Goal: Task Accomplishment & Management: Use online tool/utility

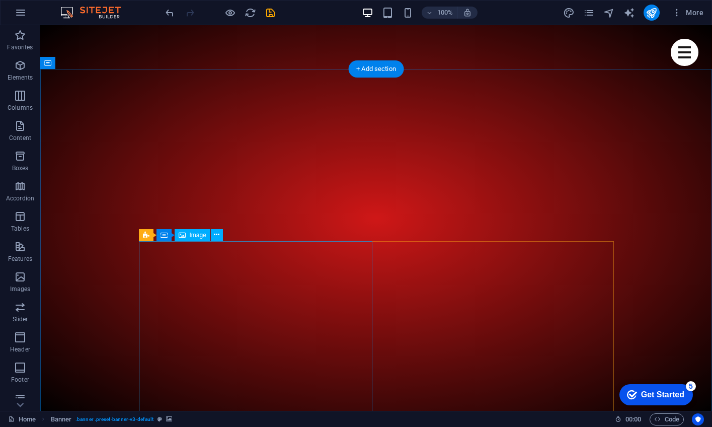
scroll to position [493, 0]
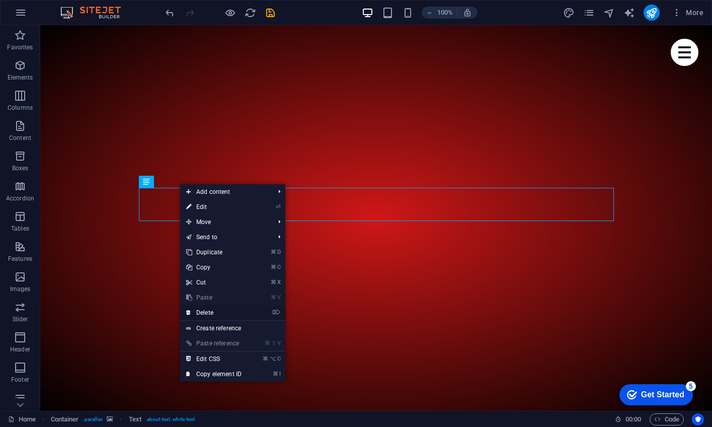
click at [195, 308] on link "⌦ Delete" at bounding box center [213, 312] width 67 height 15
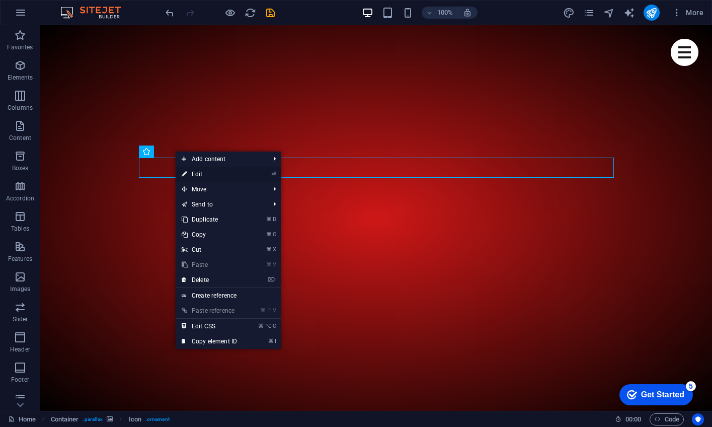
click at [194, 170] on link "⏎ Edit" at bounding box center [209, 174] width 67 height 15
select select "xMidYMid"
select select "px"
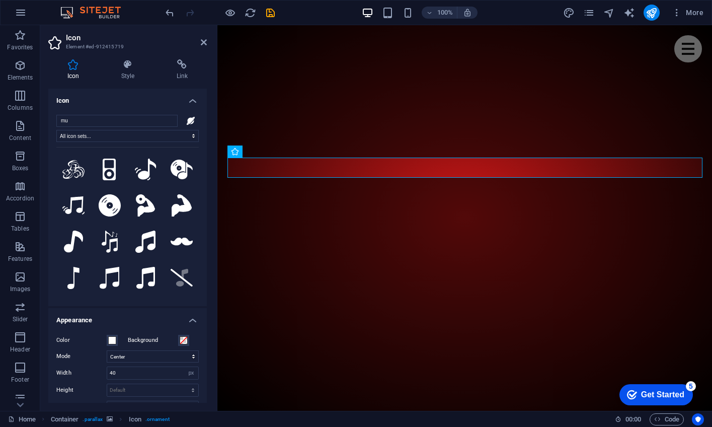
type input "m"
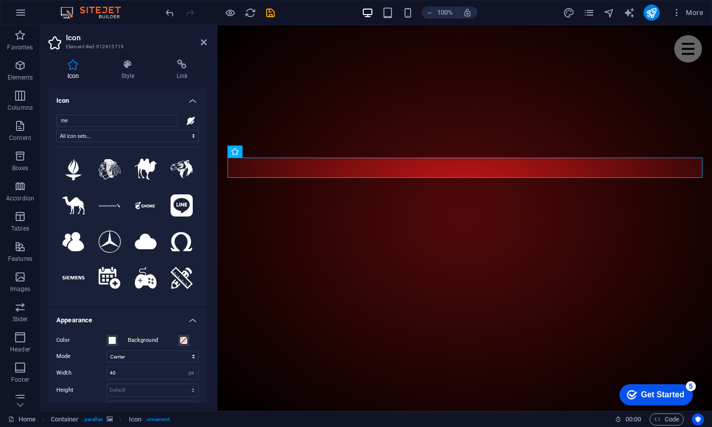
type input "m"
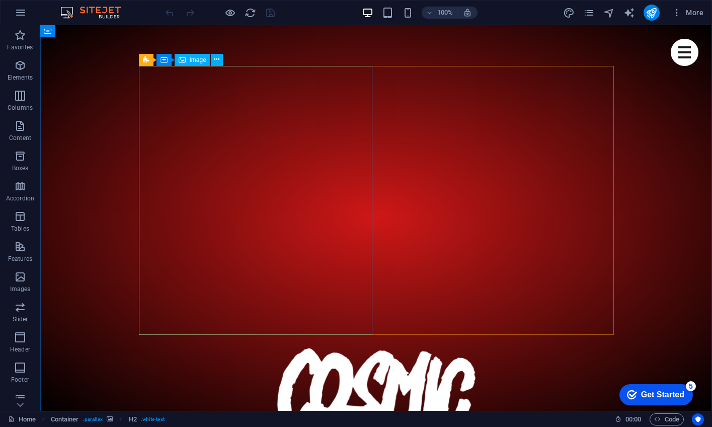
scroll to position [635, 0]
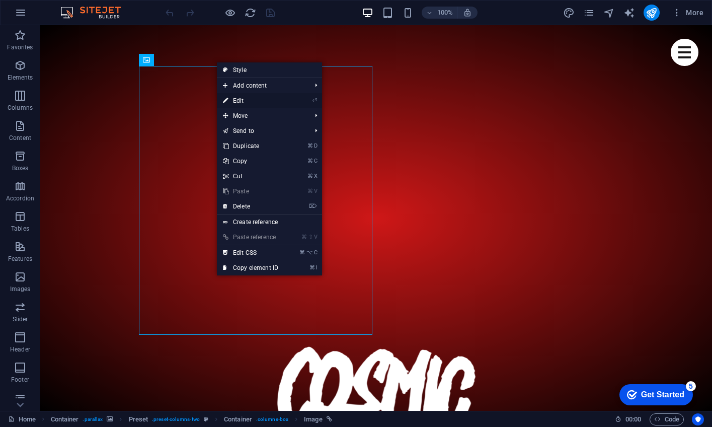
click at [244, 98] on link "⏎ Edit" at bounding box center [250, 100] width 67 height 15
select select "%"
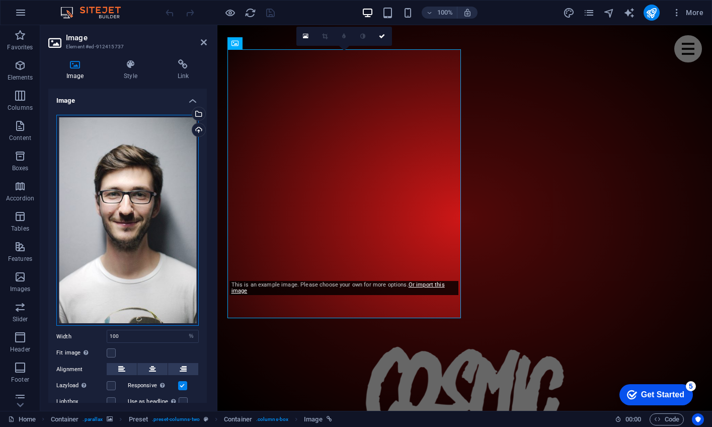
click at [134, 201] on div "Drag files here, click to choose files or select files from Files or our free s…" at bounding box center [127, 220] width 142 height 211
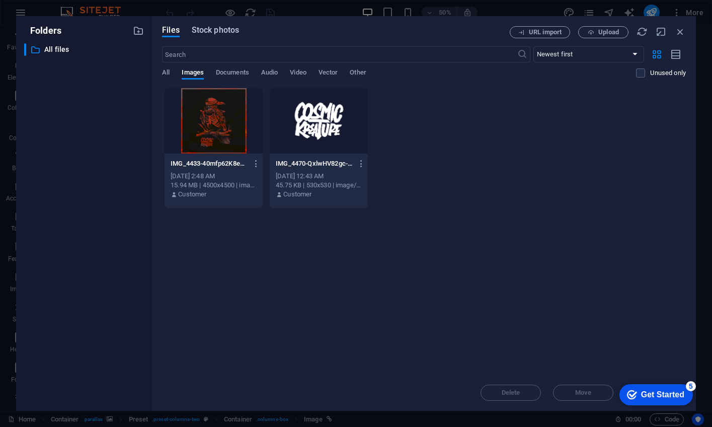
click at [210, 29] on span "Stock photos" at bounding box center [215, 30] width 47 height 12
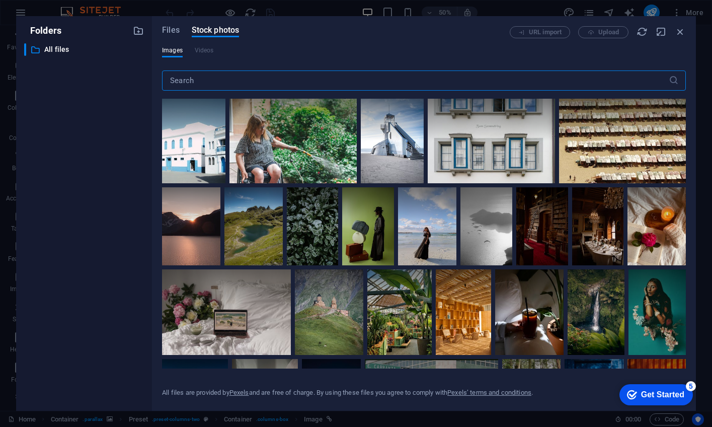
click at [208, 86] on input "text" at bounding box center [415, 80] width 507 height 20
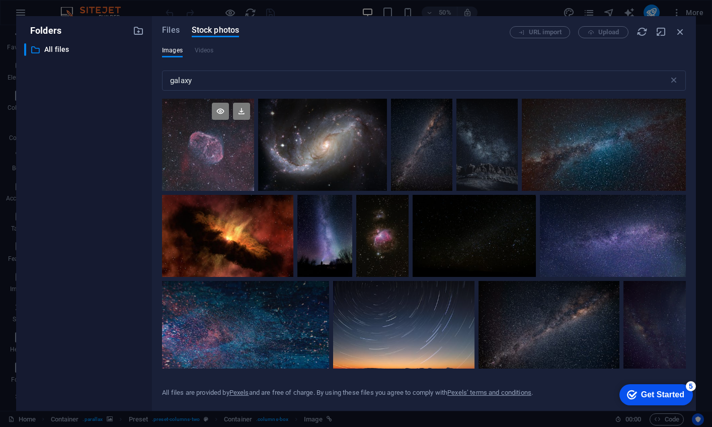
click at [220, 179] on div at bounding box center [208, 145] width 92 height 92
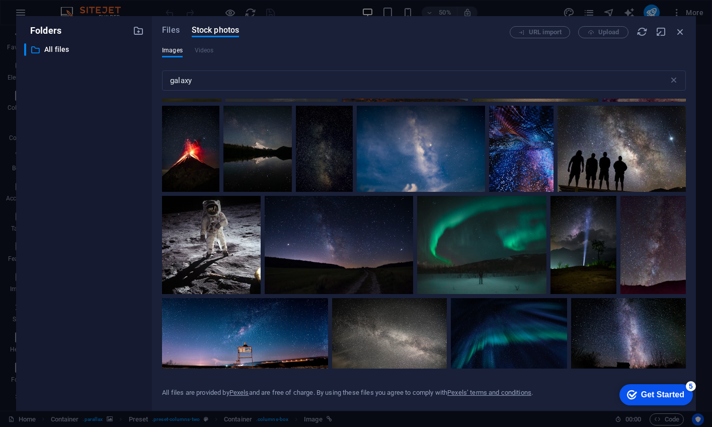
scroll to position [1766, 0]
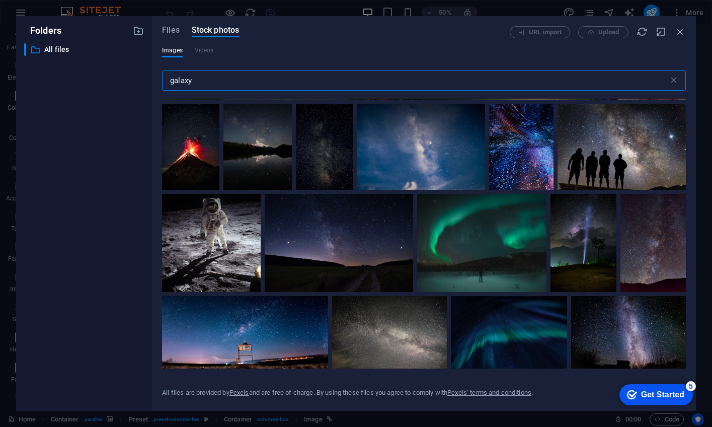
drag, startPoint x: 206, startPoint y: 83, endPoint x: 148, endPoint y: 80, distance: 58.0
click at [148, 80] on div "Folders ​ All files All files Files Stock photos URL import Upload Images Video…" at bounding box center [356, 213] width 680 height 395
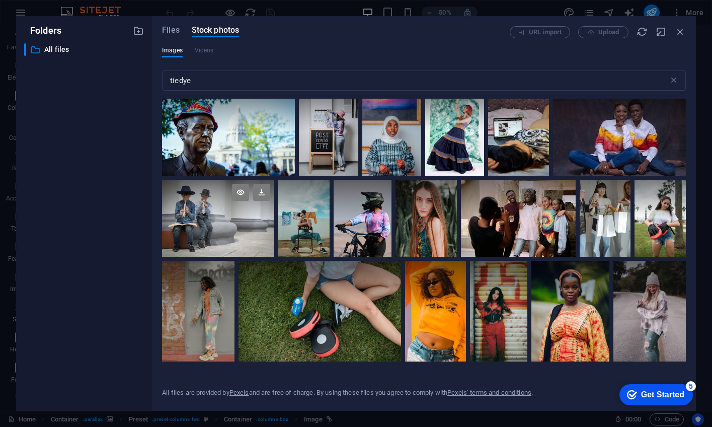
scroll to position [0, 0]
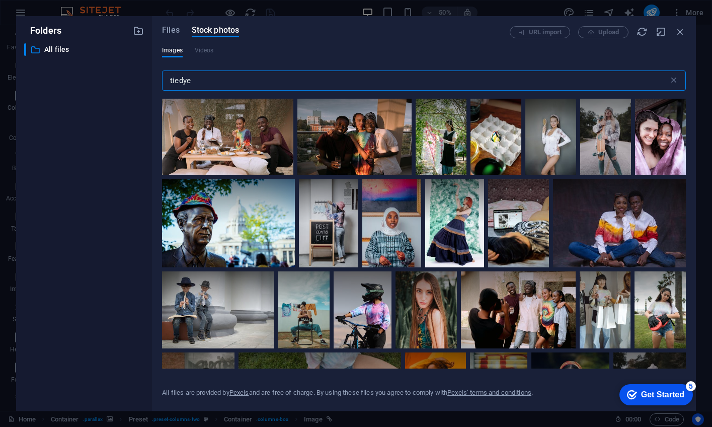
drag, startPoint x: 215, startPoint y: 80, endPoint x: 150, endPoint y: 76, distance: 65.1
click at [150, 76] on div "Folders ​ All files All files Files Stock photos URL import Upload Images Video…" at bounding box center [356, 213] width 680 height 395
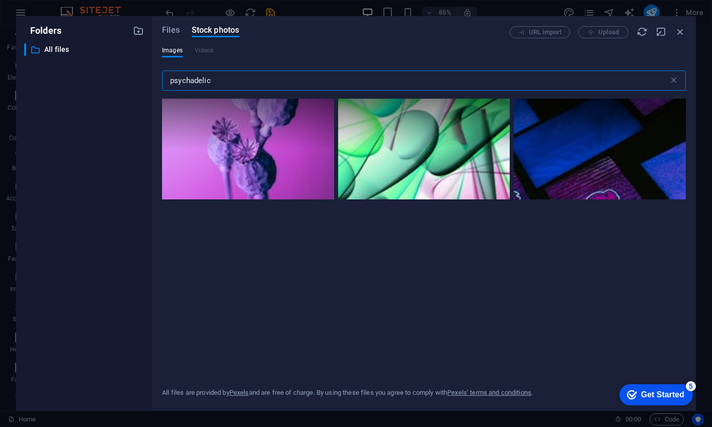
click at [226, 77] on input "psychadelic" at bounding box center [415, 80] width 507 height 20
type input "p"
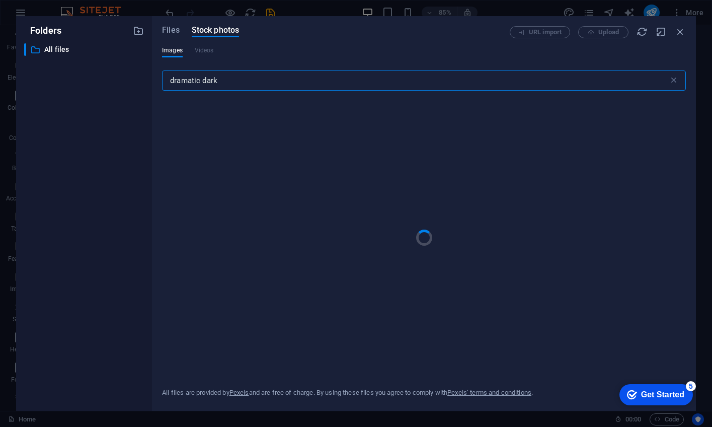
type input "dramatic dark"
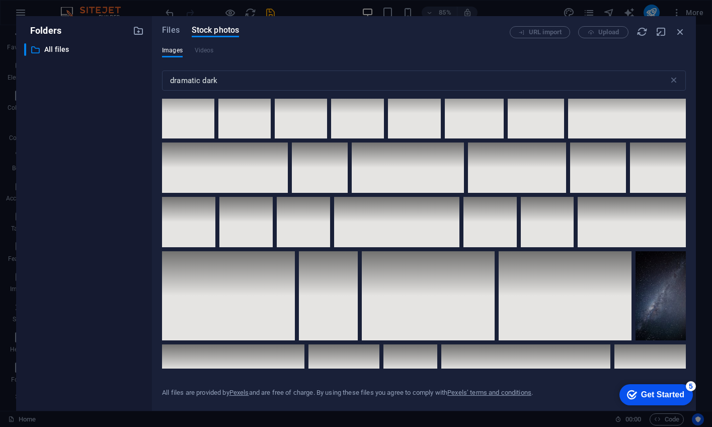
scroll to position [1403, 0]
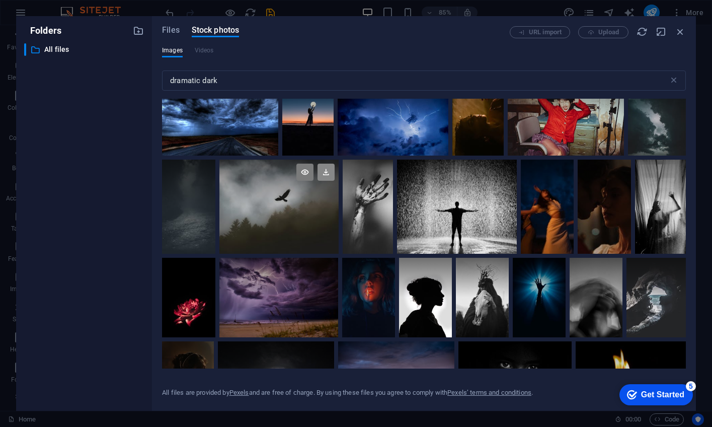
click at [328, 165] on icon at bounding box center [326, 172] width 17 height 17
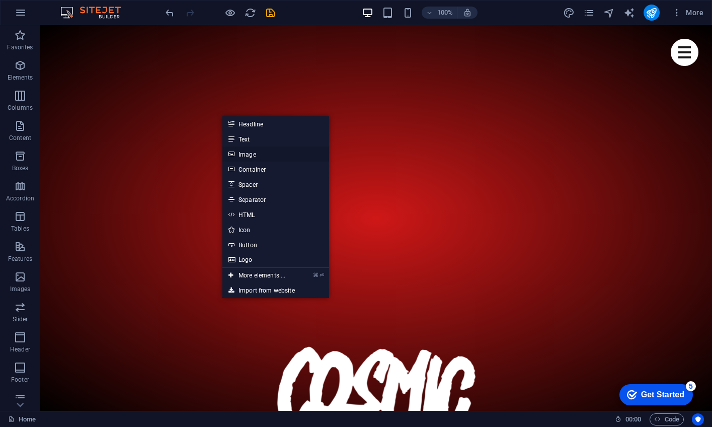
click at [234, 148] on link "Image" at bounding box center [275, 153] width 107 height 15
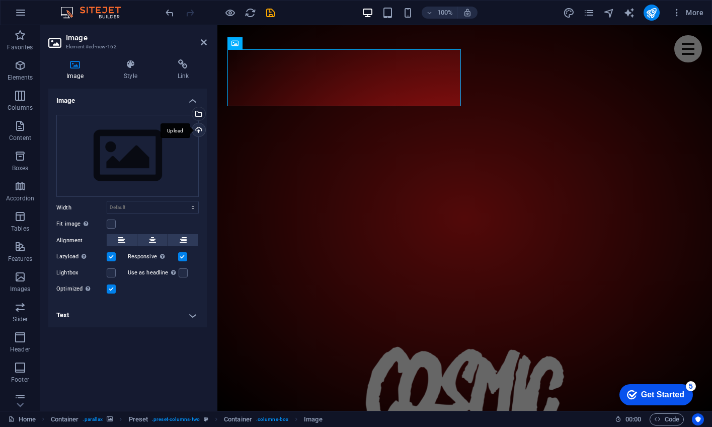
click at [200, 130] on div "Upload" at bounding box center [197, 130] width 15 height 15
click at [199, 116] on div "Select files from the file manager, stock photos, or upload file(s)" at bounding box center [197, 114] width 15 height 15
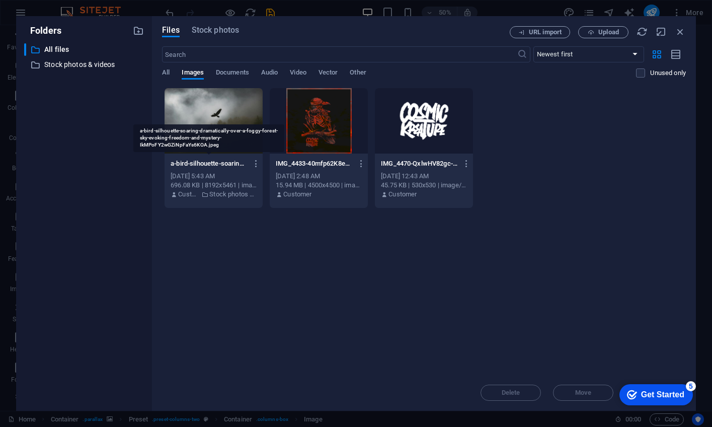
click at [208, 164] on p "a-bird-silhouette-soaring-dramatically-over-a-foggy-forest-sky-evoking-freedom-…" at bounding box center [209, 163] width 77 height 9
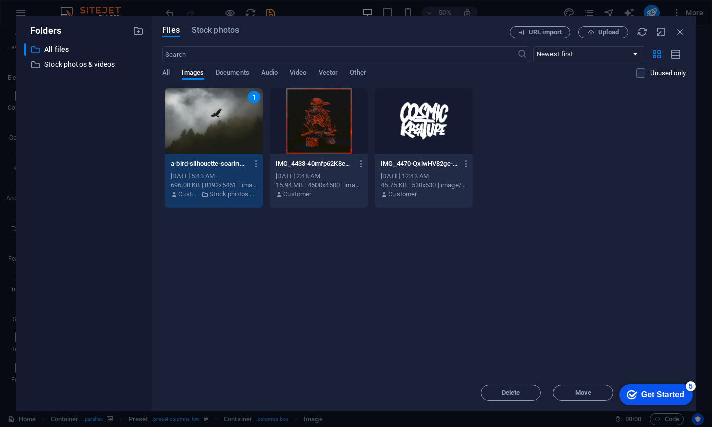
click at [665, 394] on div "Get Started" at bounding box center [662, 394] width 43 height 9
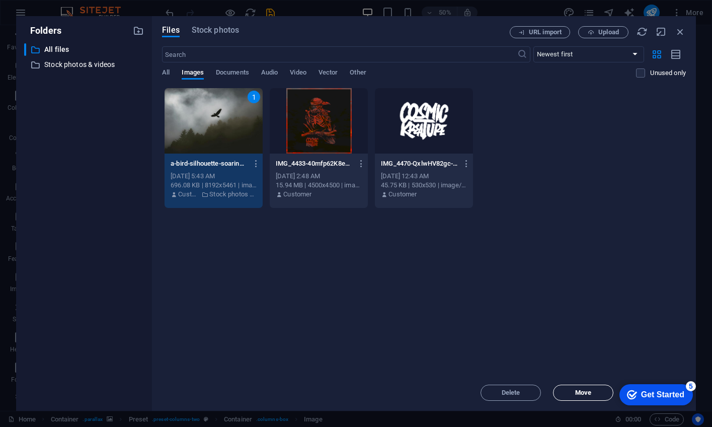
click at [572, 392] on span "Move" at bounding box center [583, 393] width 51 height 6
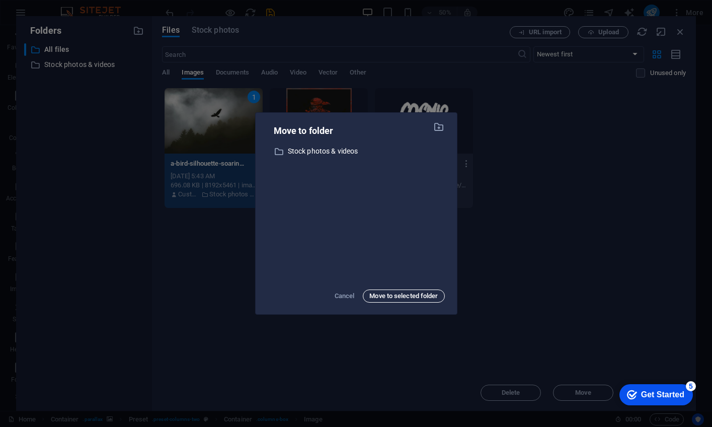
click at [385, 297] on span "Move to selected folder" at bounding box center [403, 296] width 68 height 12
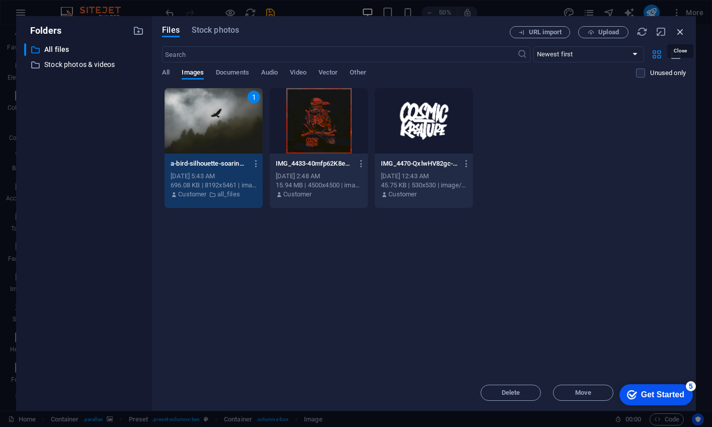
click at [678, 32] on icon "button" at bounding box center [680, 31] width 11 height 11
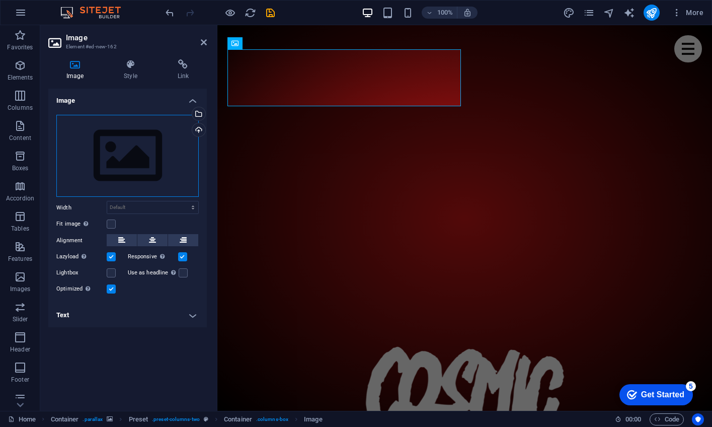
click at [155, 165] on div "Drag files here, click to choose files or select files from Files or our free s…" at bounding box center [127, 156] width 142 height 83
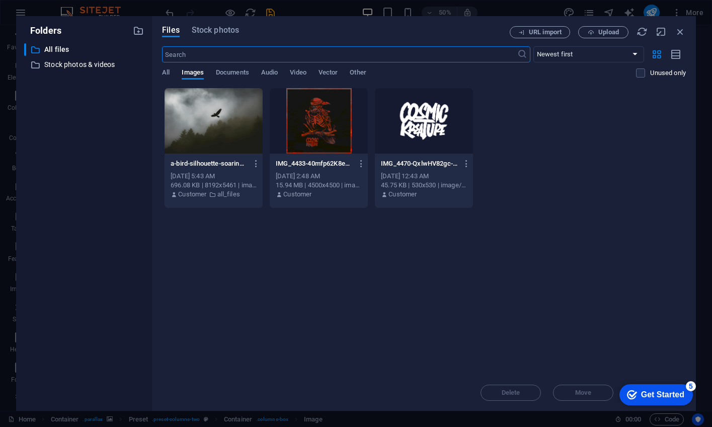
click at [231, 125] on div at bounding box center [214, 120] width 98 height 65
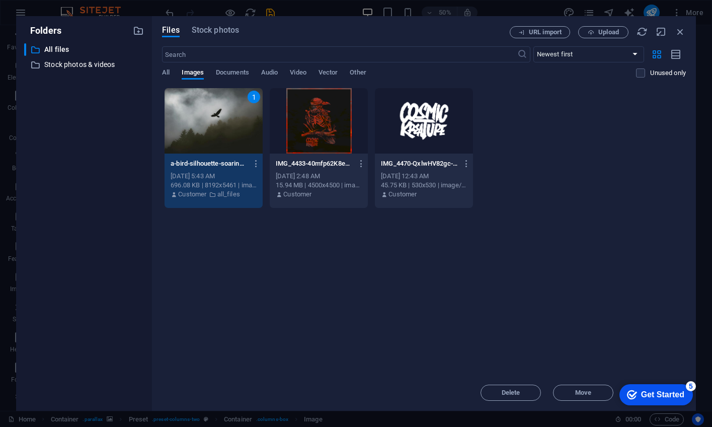
click at [231, 125] on div "1" at bounding box center [214, 120] width 98 height 65
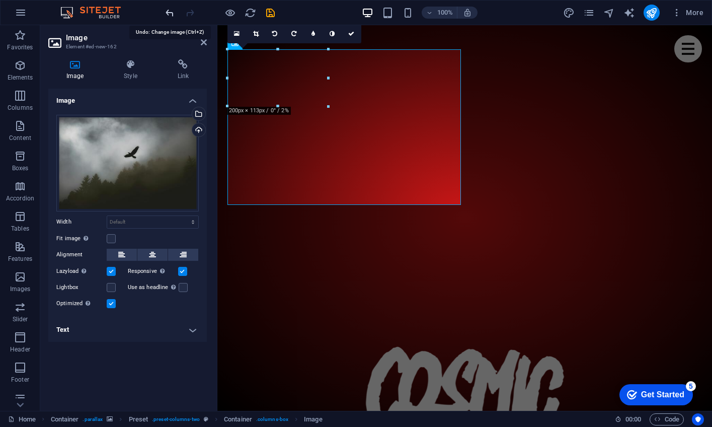
click at [169, 11] on icon "undo" at bounding box center [170, 13] width 12 height 12
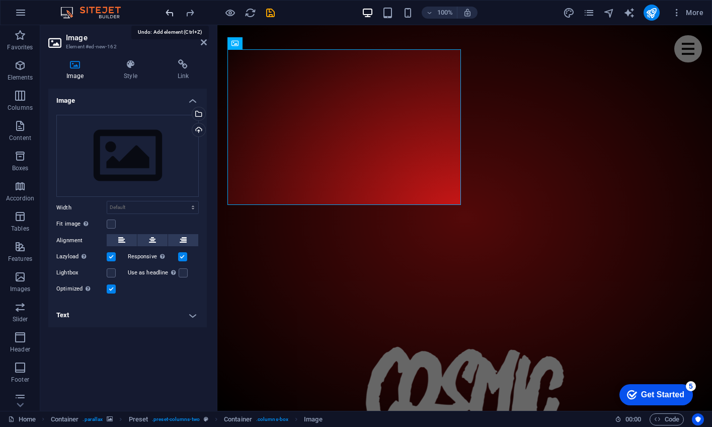
click at [169, 11] on icon "undo" at bounding box center [170, 13] width 12 height 12
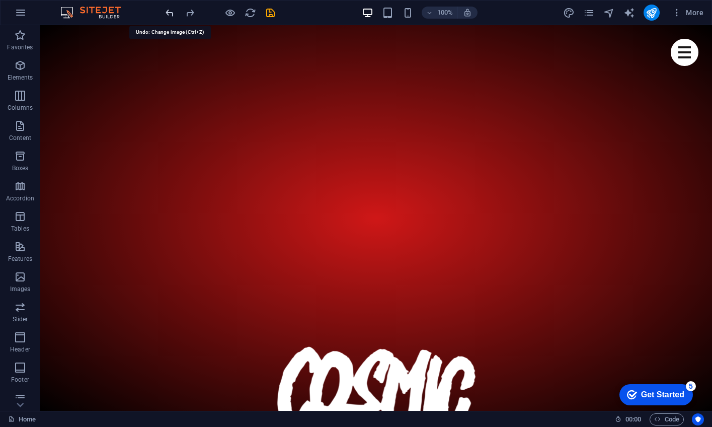
click at [169, 11] on icon "undo" at bounding box center [170, 13] width 12 height 12
click at [170, 10] on icon "undo" at bounding box center [170, 13] width 12 height 12
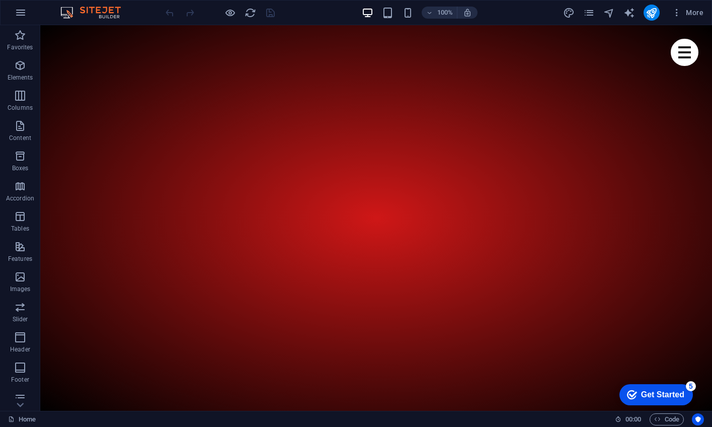
scroll to position [518, 0]
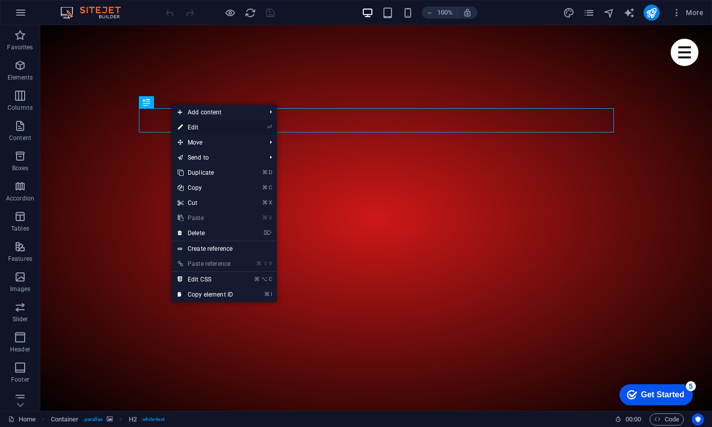
click at [192, 125] on link "⏎ Edit" at bounding box center [205, 127] width 67 height 15
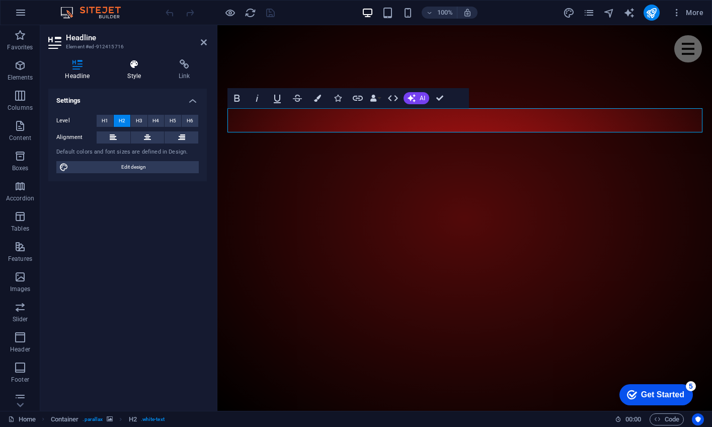
click at [134, 76] on h4 "Style" at bounding box center [136, 69] width 51 height 21
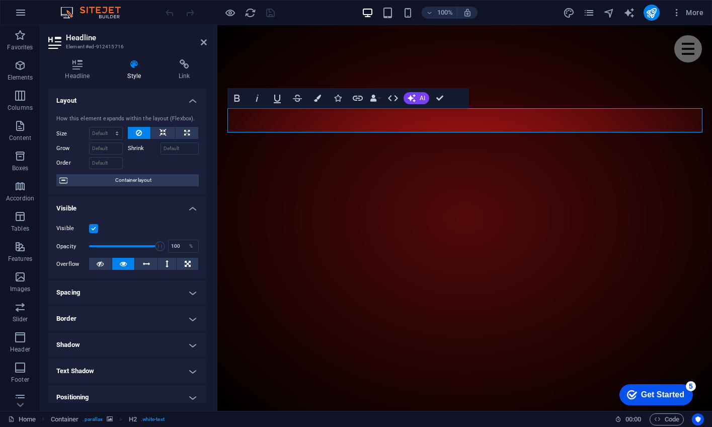
click at [131, 74] on h4 "Style" at bounding box center [136, 69] width 51 height 21
click at [202, 44] on icon at bounding box center [204, 42] width 6 height 8
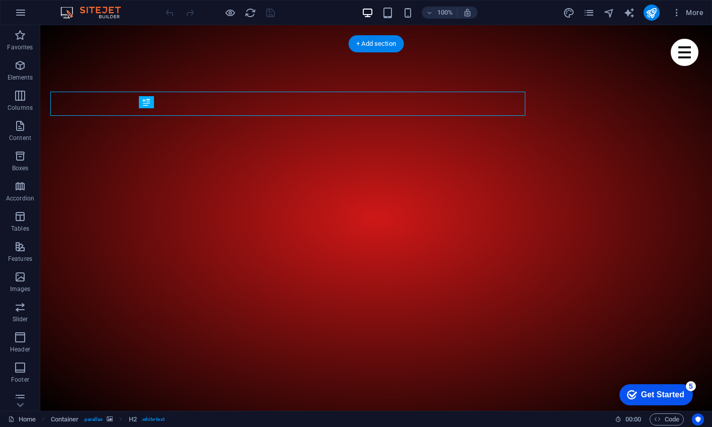
scroll to position [518, 0]
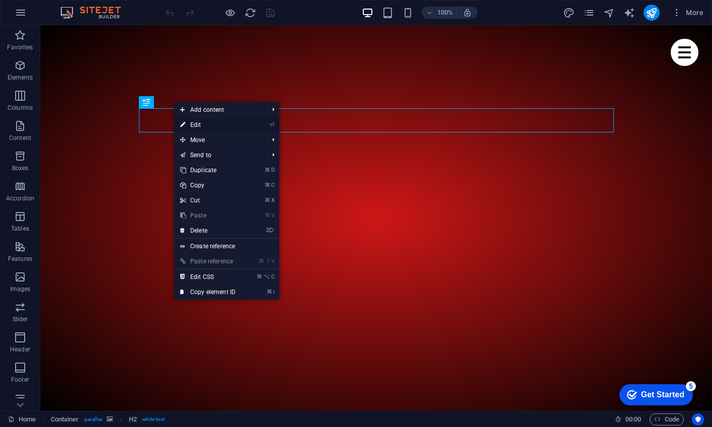
click at [191, 123] on link "⏎ Edit" at bounding box center [207, 124] width 67 height 15
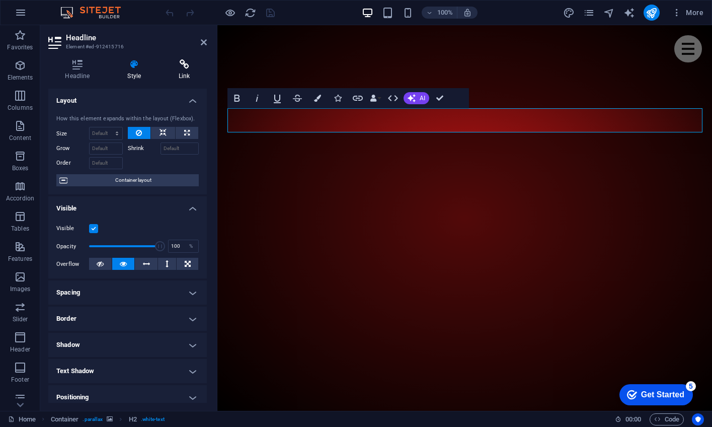
click at [181, 78] on h4 "Link" at bounding box center [184, 69] width 45 height 21
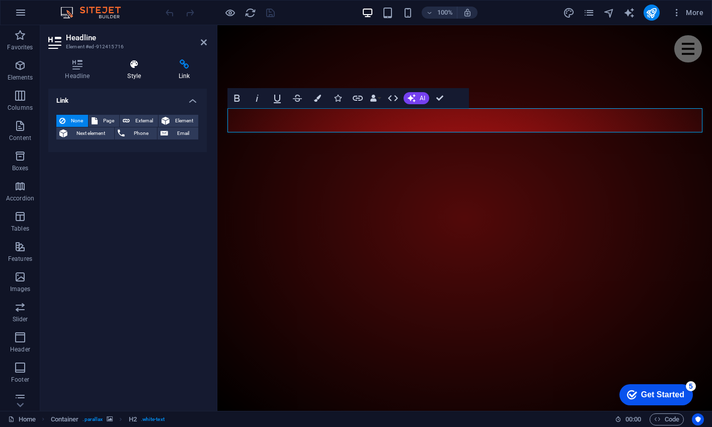
click at [142, 72] on h4 "Style" at bounding box center [136, 69] width 51 height 21
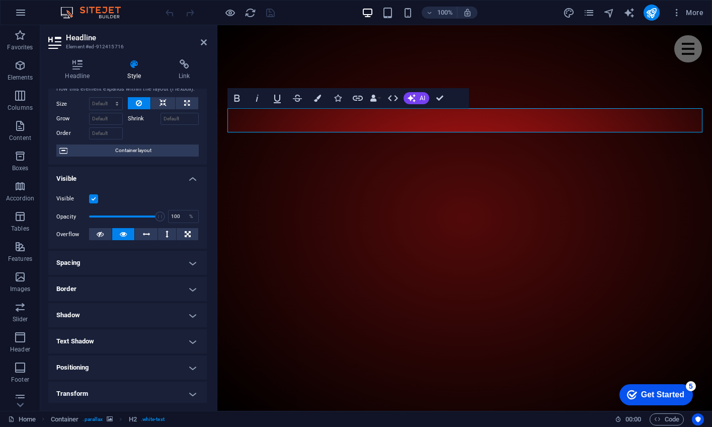
scroll to position [25, 0]
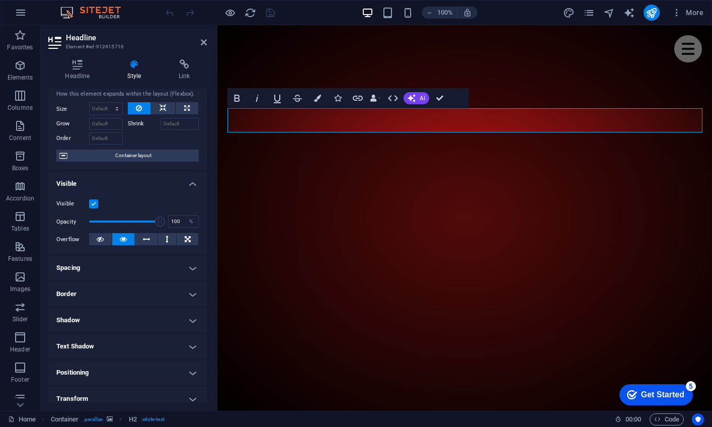
click at [187, 185] on h4 "Visible" at bounding box center [127, 181] width 159 height 18
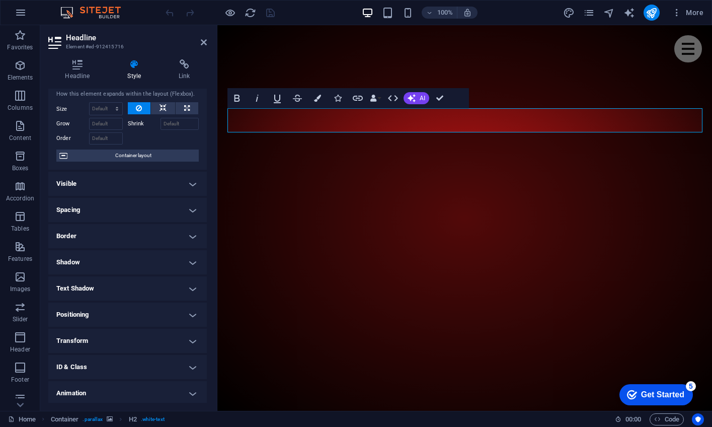
scroll to position [0, 0]
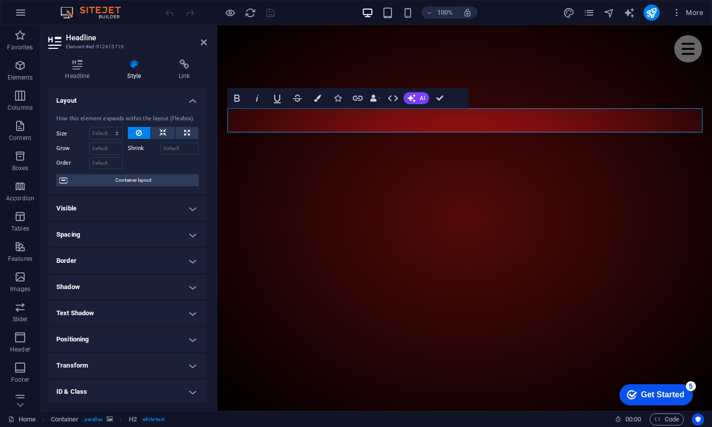
click at [188, 100] on h4 "Layout" at bounding box center [127, 98] width 159 height 18
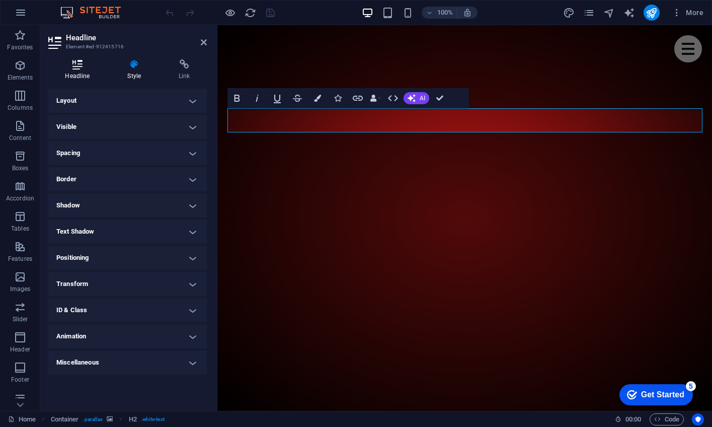
click at [77, 69] on h4 "Headline" at bounding box center [79, 69] width 62 height 21
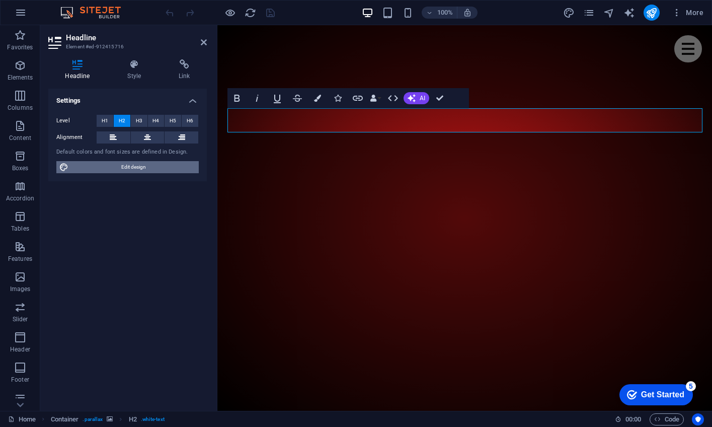
click at [103, 163] on span "Edit design" at bounding box center [133, 167] width 124 height 12
select select "px"
select select "400"
select select "px"
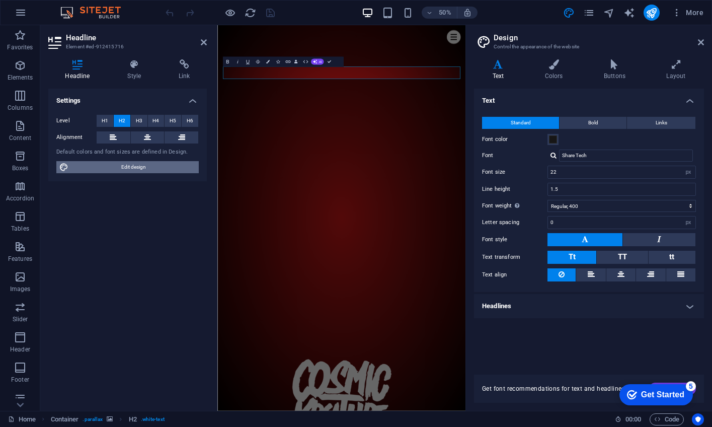
scroll to position [539, 0]
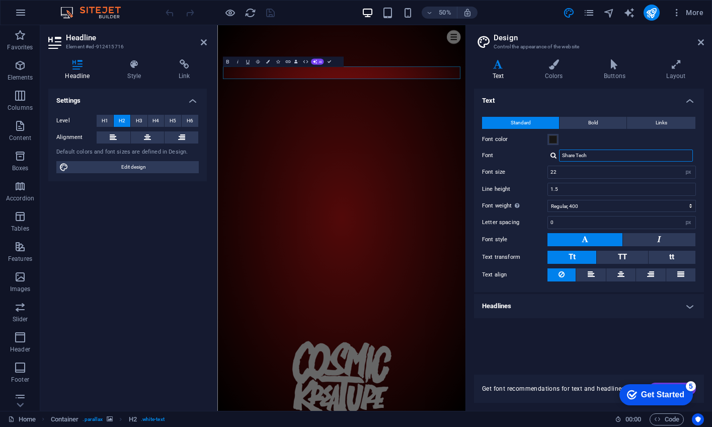
click at [603, 158] on input "Share Tech" at bounding box center [626, 155] width 134 height 12
click at [555, 156] on div at bounding box center [554, 155] width 6 height 7
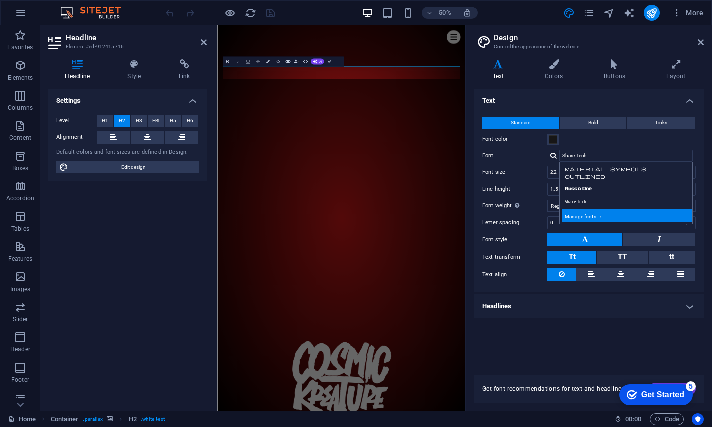
click at [591, 215] on div "Manage fonts →" at bounding box center [628, 215] width 133 height 13
select select "popularity"
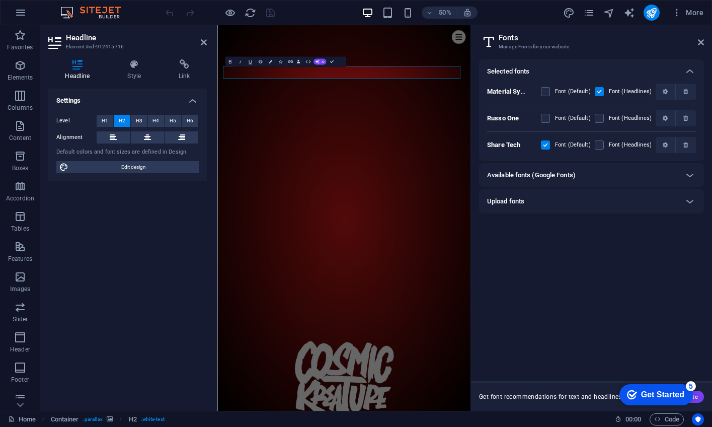
scroll to position [540, 0]
click at [684, 199] on icon at bounding box center [690, 201] width 12 height 12
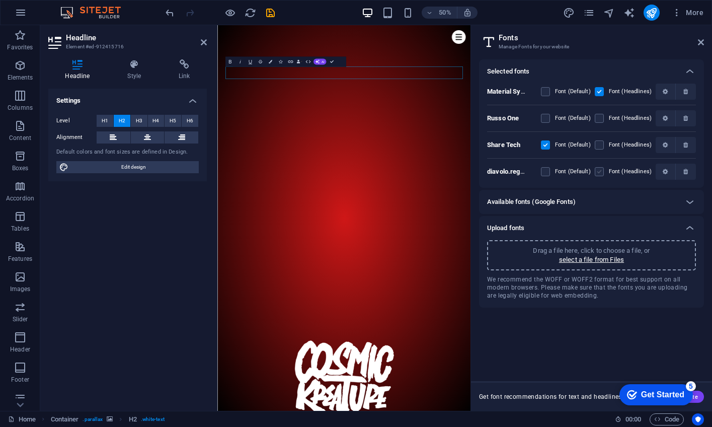
click at [599, 173] on label at bounding box center [599, 171] width 9 height 9
click at [0, 0] on xZ2kaEtPAhSjKog8gIeBdA "checkbox" at bounding box center [0, 0] width 0 height 0
click at [664, 170] on icon "button" at bounding box center [665, 172] width 5 height 6
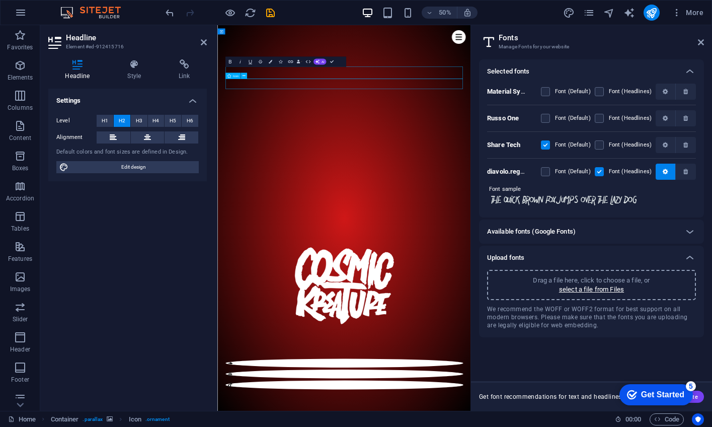
scroll to position [503, 0]
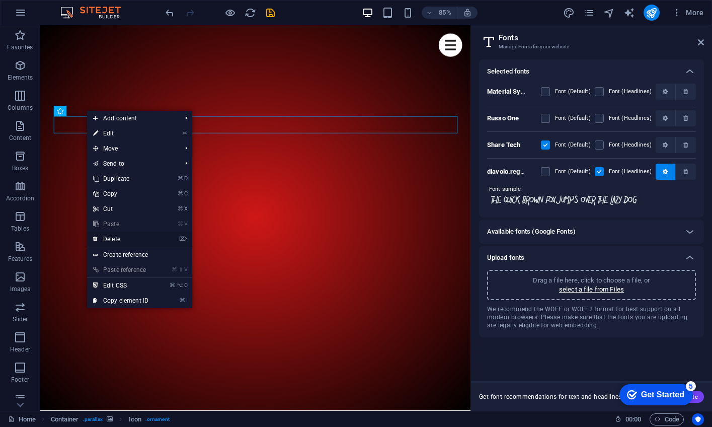
click at [104, 239] on link "⌦ Delete" at bounding box center [120, 239] width 67 height 15
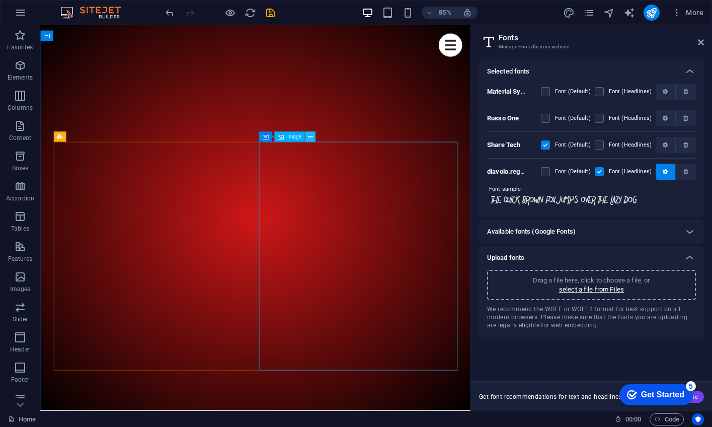
click at [315, 137] on button at bounding box center [310, 137] width 10 height 10
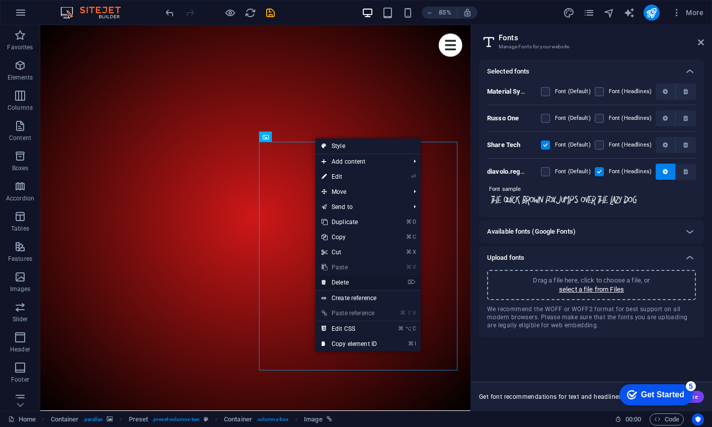
click at [334, 278] on link "⌦ Delete" at bounding box center [349, 282] width 67 height 15
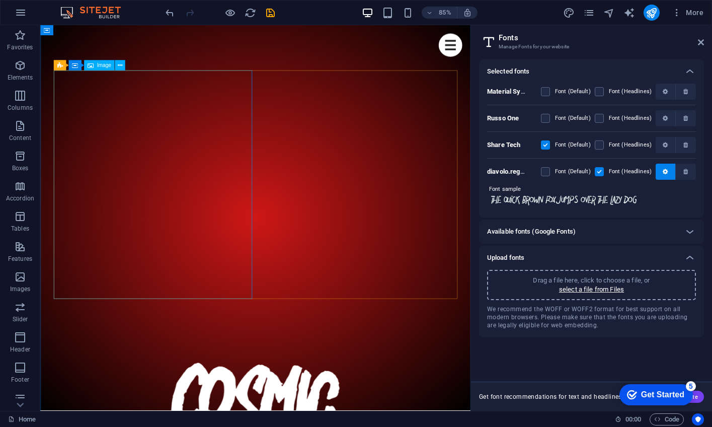
scroll to position [587, 0]
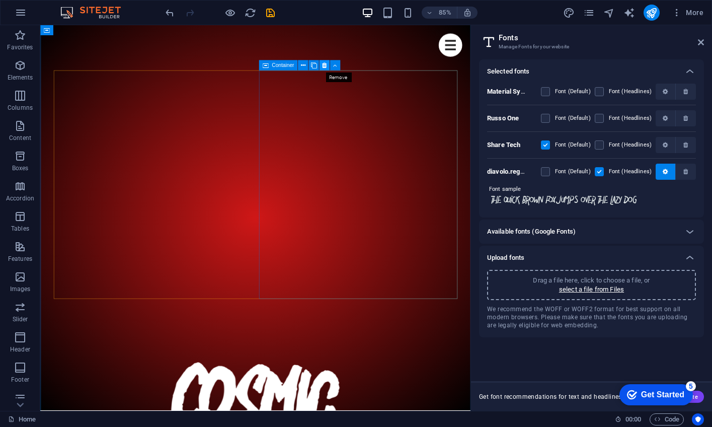
click at [326, 62] on icon at bounding box center [324, 65] width 5 height 9
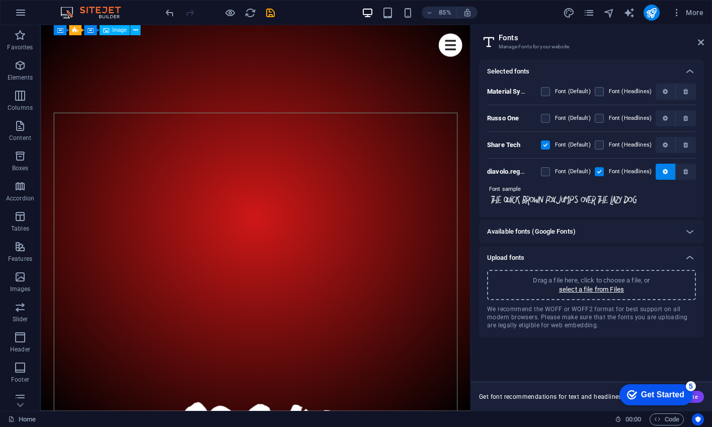
scroll to position [537, 0]
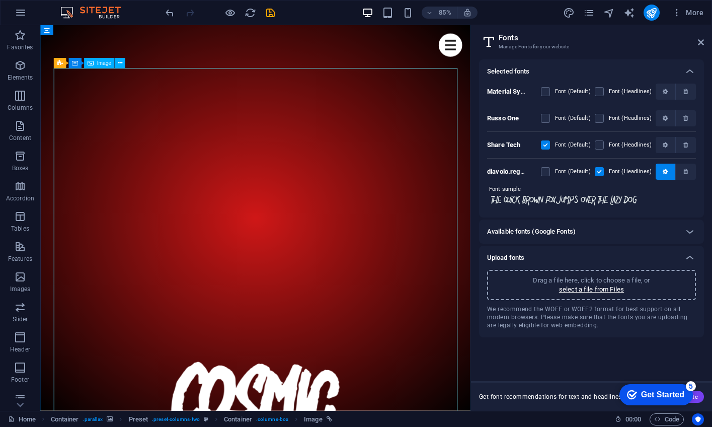
scroll to position [586, 0]
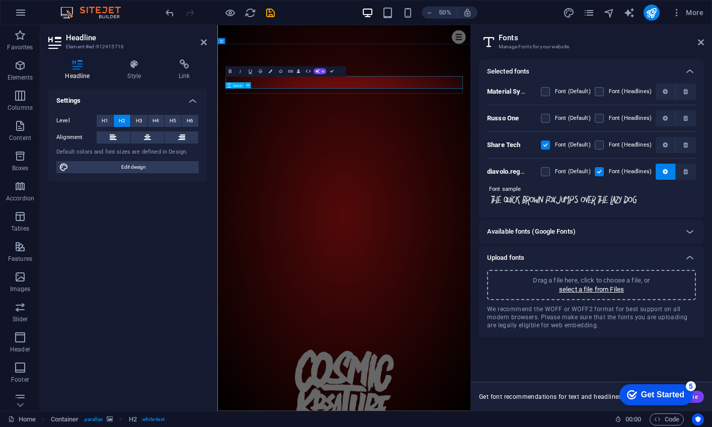
scroll to position [518, 0]
click at [206, 43] on icon at bounding box center [204, 42] width 6 height 8
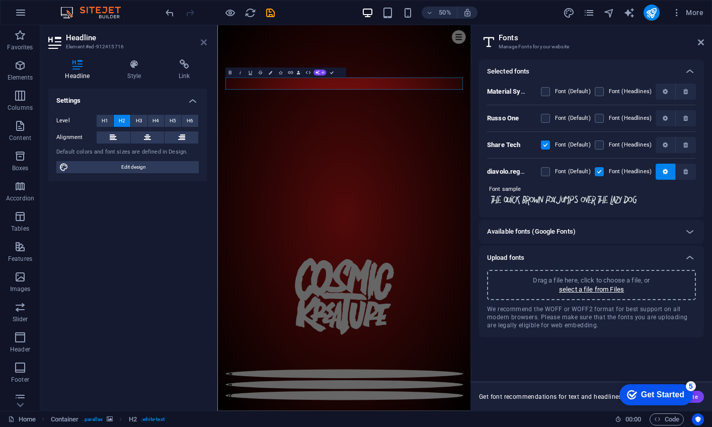
scroll to position [481, 0]
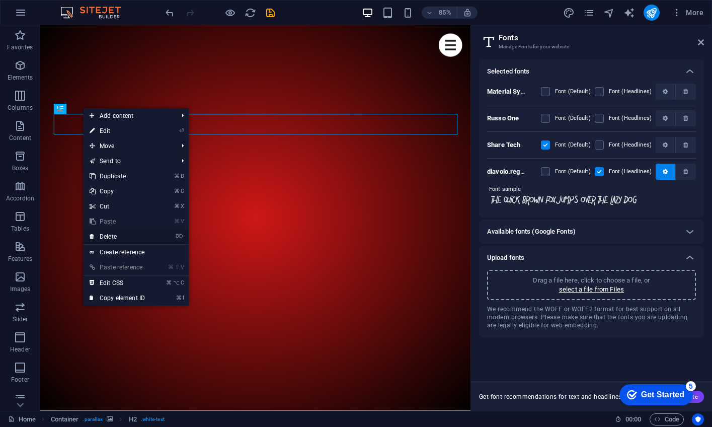
click at [100, 233] on link "⌦ Delete" at bounding box center [117, 236] width 67 height 15
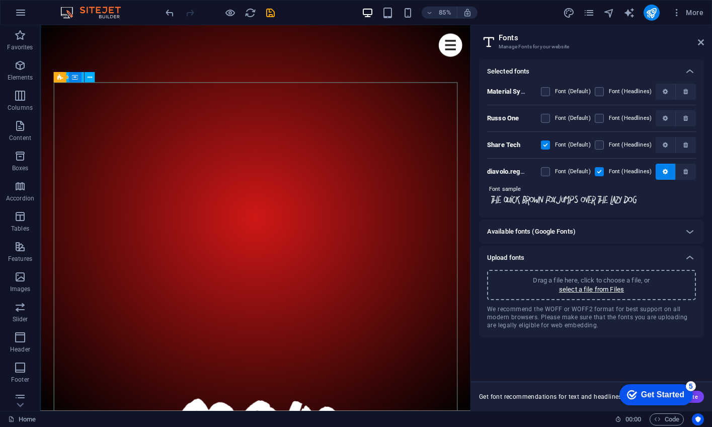
scroll to position [549, 0]
click at [120, 75] on icon at bounding box center [120, 76] width 5 height 9
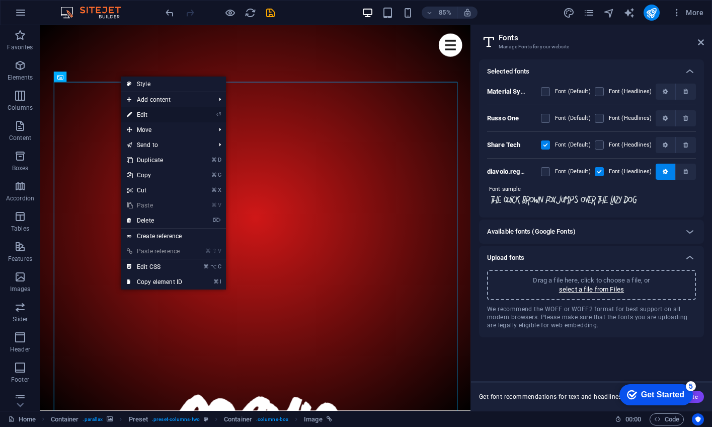
click at [165, 112] on link "⏎ Edit" at bounding box center [154, 114] width 67 height 15
select select "%"
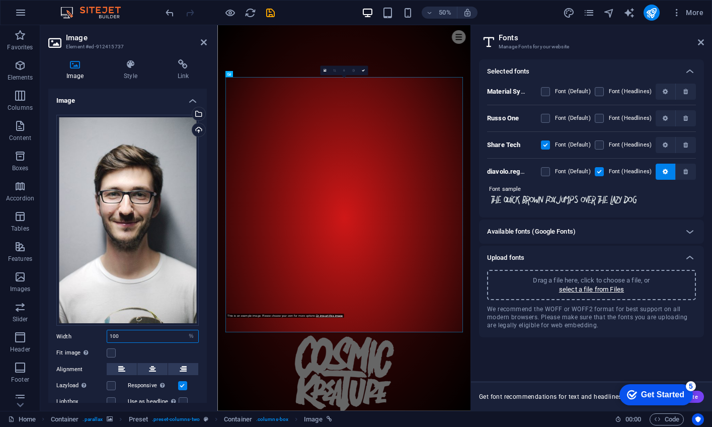
click at [159, 330] on input "100" at bounding box center [152, 336] width 91 height 12
click at [154, 305] on div "Drag files here, click to choose files or select files from Files or our free s…" at bounding box center [127, 220] width 142 height 211
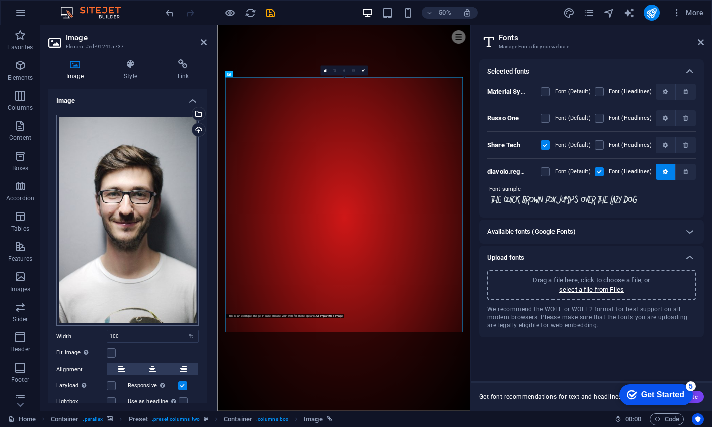
scroll to position [0, 0]
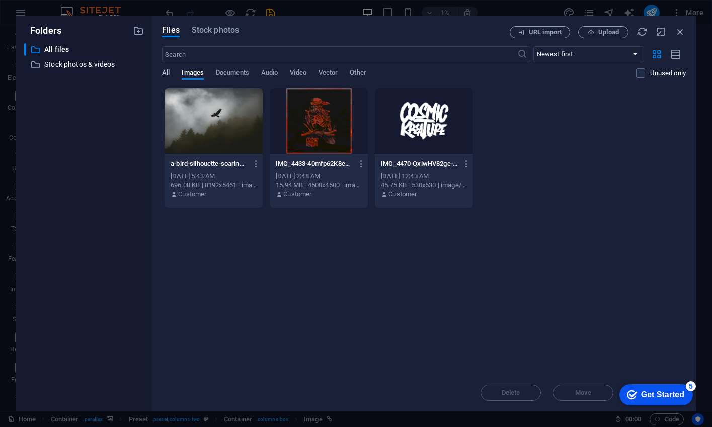
click at [163, 72] on span "All" at bounding box center [166, 73] width 8 height 14
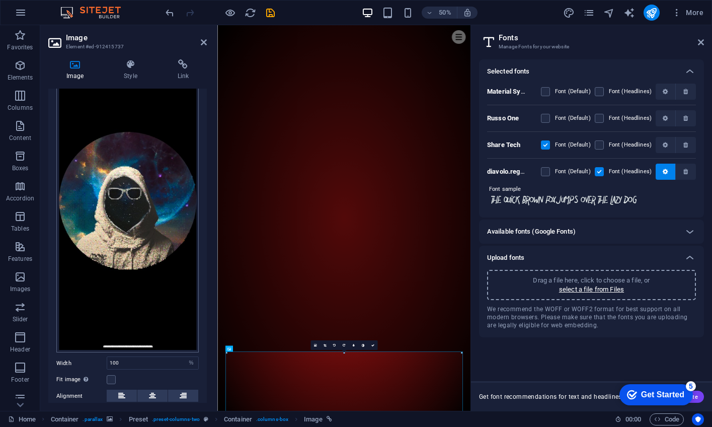
scroll to position [68, 0]
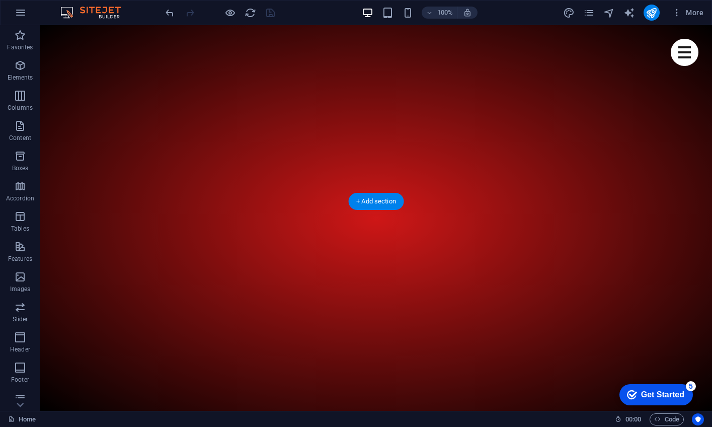
scroll to position [360, 0]
